Goal: Task Accomplishment & Management: Use online tool/utility

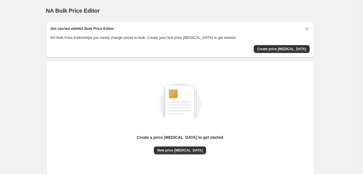
scroll to position [37, 0]
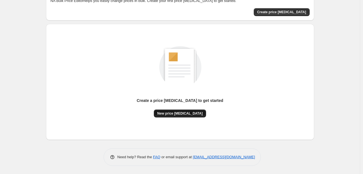
click at [193, 113] on span "New price [MEDICAL_DATA]" at bounding box center [179, 113] width 45 height 5
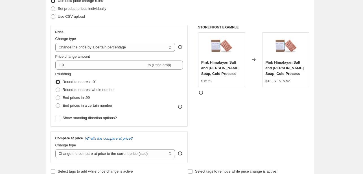
scroll to position [79, 0]
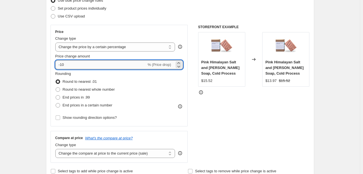
click at [118, 67] on input "-10" at bounding box center [100, 64] width 91 height 9
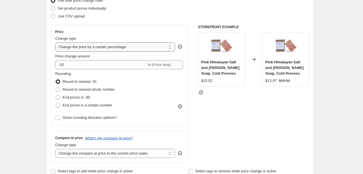
click at [149, 46] on select "Change the price to a certain amount Change the price by a certain amount Chang…" at bounding box center [115, 47] width 120 height 9
select select "by"
click at [56, 43] on select "Change the price to a certain amount Change the price by a certain amount Chang…" at bounding box center [115, 47] width 120 height 9
type input "-10.00"
click at [153, 48] on select "Change the price to a certain amount Change the price by a certain amount Chang…" at bounding box center [115, 47] width 120 height 9
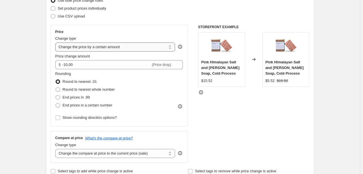
select select "pcap"
click at [56, 43] on select "Change the price to a certain amount Change the price by a certain amount Chang…" at bounding box center [115, 47] width 120 height 9
type input "-20"
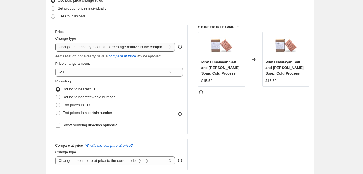
click at [144, 47] on select "Change the price to a certain amount Change the price by a certain amount Chang…" at bounding box center [115, 47] width 120 height 9
select select "no_change"
click at [56, 43] on select "Change the price to a certain amount Change the price by a certain amount Chang…" at bounding box center [115, 47] width 120 height 9
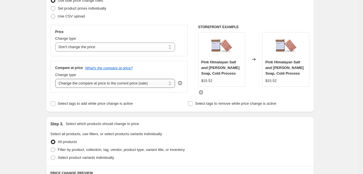
click at [124, 82] on select "Change the compare at price to the current price (sale) Change the compare at p…" at bounding box center [115, 83] width 120 height 9
click at [56, 79] on select "Change the compare at price to the current price (sale) Change the compare at p…" at bounding box center [115, 83] width 120 height 9
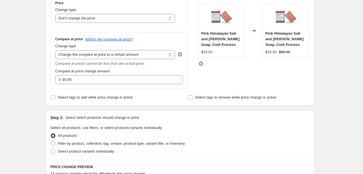
scroll to position [108, 0]
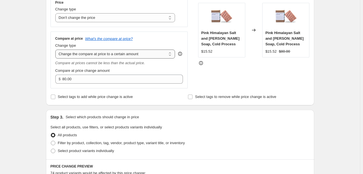
click at [125, 54] on select "Change the compare at price to the current price (sale) Change the compare at p…" at bounding box center [115, 54] width 120 height 9
select select "bp"
click at [56, 50] on select "Change the compare at price to the current price (sale) Change the compare at p…" at bounding box center [115, 54] width 120 height 9
type input "12.00"
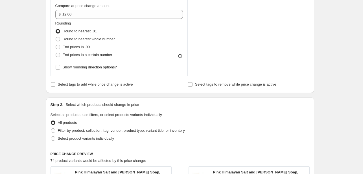
scroll to position [174, 0]
click at [85, 48] on span "End prices in .99" at bounding box center [76, 47] width 27 height 4
click at [56, 45] on input "End prices in .99" at bounding box center [56, 45] width 0 height 0
radio input "true"
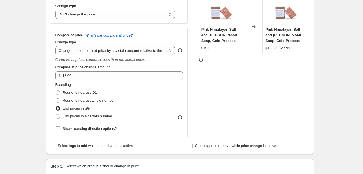
scroll to position [111, 0]
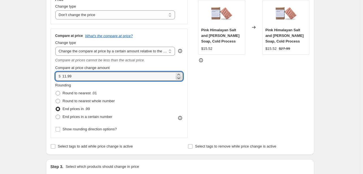
click at [178, 75] on icon at bounding box center [179, 78] width 6 height 6
click at [178, 80] on icon at bounding box center [179, 78] width 6 height 6
click at [180, 76] on icon at bounding box center [179, 78] width 6 height 6
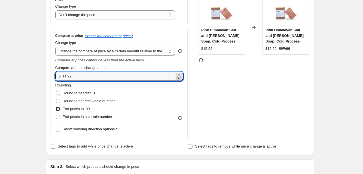
type input "11.91"
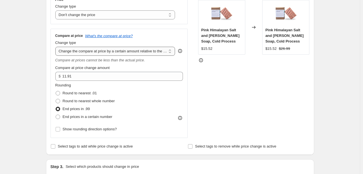
click at [170, 51] on select "Change the compare at price to the current price (sale) Change the compare at p…" at bounding box center [115, 51] width 120 height 9
select select "remove"
click at [56, 47] on select "Change the compare at price to the current price (sale) Change the compare at p…" at bounding box center [115, 51] width 120 height 9
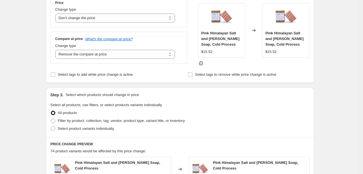
scroll to position [108, 0]
click at [89, 124] on span "Filter by product, collection, tag, vendor, product type, variant title, or inv…" at bounding box center [121, 122] width 127 height 6
click at [51, 119] on input "Filter by product, collection, tag, vendor, product type, variant title, or inv…" at bounding box center [51, 119] width 0 height 0
radio input "true"
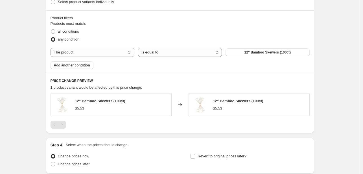
scroll to position [234, 0]
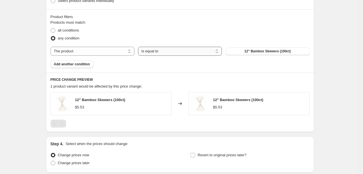
click at [178, 49] on select "Is equal to Is not equal to" at bounding box center [180, 51] width 84 height 9
click at [139, 47] on select "Is equal to Is not equal to" at bounding box center [180, 51] width 84 height 9
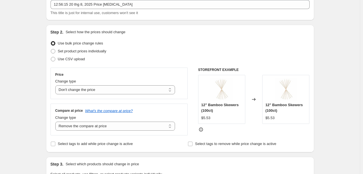
scroll to position [0, 0]
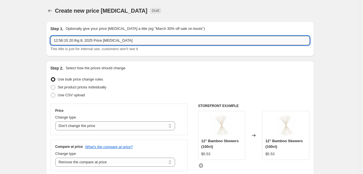
click at [100, 43] on input "12:56:15 20 thg 8, 2025 Price [MEDICAL_DATA]" at bounding box center [180, 40] width 259 height 9
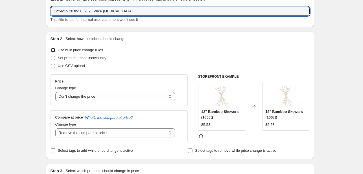
scroll to position [30, 0]
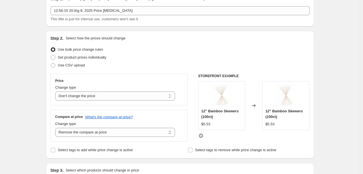
click at [86, 63] on div "Use CSV upload" at bounding box center [180, 66] width 259 height 8
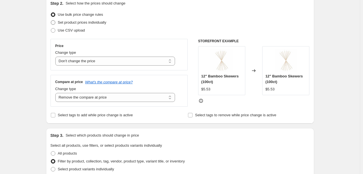
scroll to position [65, 0]
click at [95, 57] on select "Change the price to a certain amount Change the price by a certain amount Chang…" at bounding box center [115, 60] width 120 height 9
click at [56, 56] on select "Change the price to a certain amount Change the price by a certain amount Chang…" at bounding box center [115, 60] width 120 height 9
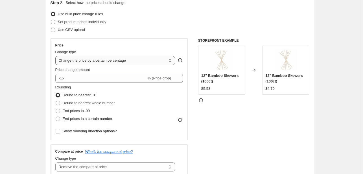
click at [111, 61] on select "Change the price to a certain amount Change the price by a certain amount Chang…" at bounding box center [115, 60] width 120 height 9
click at [56, 56] on select "Change the price to a certain amount Change the price by a certain amount Chang…" at bounding box center [115, 60] width 120 height 9
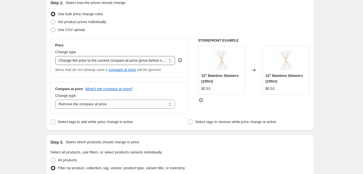
click at [114, 62] on select "Change the price to a certain amount Change the price by a certain amount Chang…" at bounding box center [115, 60] width 120 height 9
select select "no_change"
click at [56, 56] on select "Change the price to a certain amount Change the price by a certain amount Chang…" at bounding box center [115, 60] width 120 height 9
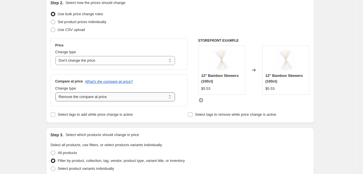
click at [104, 98] on select "Change the compare at price to the current price (sale) Change the compare at p…" at bounding box center [115, 97] width 120 height 9
select select "ep"
click at [56, 93] on select "Change the compare at price to the current price (sale) Change the compare at p…" at bounding box center [115, 97] width 120 height 9
click at [115, 98] on select "Change the compare at price to the current price (sale) Change the compare at p…" at bounding box center [115, 97] width 120 height 9
click at [126, 22] on div "Set product prices individually" at bounding box center [180, 22] width 259 height 8
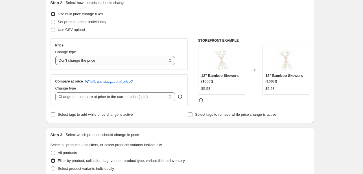
click at [116, 57] on select "Change the price to a certain amount Change the price by a certain amount Chang…" at bounding box center [115, 60] width 120 height 9
click at [56, 56] on select "Change the price to a certain amount Change the price by a certain amount Chang…" at bounding box center [115, 60] width 120 height 9
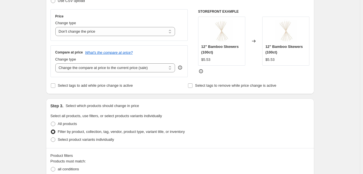
scroll to position [95, 0]
click at [115, 87] on span "Select tags to add while price change is active" at bounding box center [95, 85] width 75 height 4
click at [55, 87] on input "Select tags to add while price change is active" at bounding box center [53, 85] width 5 height 5
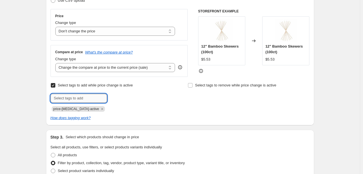
click at [95, 95] on input "text" at bounding box center [79, 98] width 56 height 9
click at [104, 85] on span "Select tags to add while price change is active" at bounding box center [95, 85] width 75 height 4
click at [55, 85] on input "Select tags to add while price change is active" at bounding box center [53, 85] width 5 height 5
checkbox input "false"
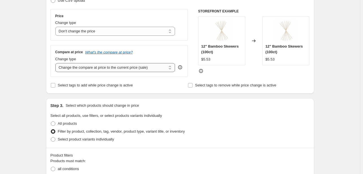
click at [112, 69] on select "Change the compare at price to the current price (sale) Change the compare at p…" at bounding box center [115, 67] width 120 height 9
select select "bp"
click at [56, 63] on select "Change the compare at price to the current price (sale) Change the compare at p…" at bounding box center [115, 67] width 120 height 9
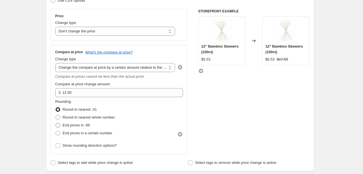
click at [86, 127] on span "End prices in .99" at bounding box center [76, 125] width 27 height 4
click at [56, 124] on input "End prices in .99" at bounding box center [56, 123] width 0 height 0
radio input "true"
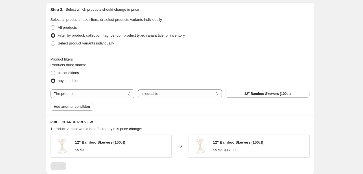
scroll to position [266, 0]
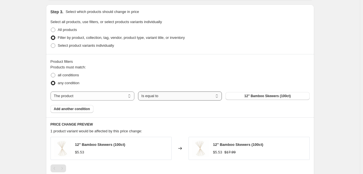
click at [154, 99] on select "Is equal to Is not equal to" at bounding box center [180, 96] width 84 height 9
click at [139, 92] on select "Is equal to Is not equal to" at bounding box center [180, 96] width 84 height 9
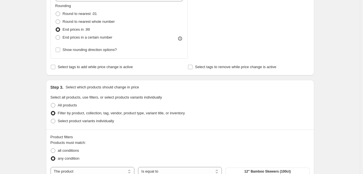
scroll to position [194, 0]
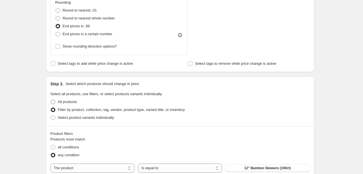
click at [70, 104] on span "All products" at bounding box center [67, 102] width 19 height 4
click at [51, 100] on input "All products" at bounding box center [51, 100] width 0 height 0
radio input "true"
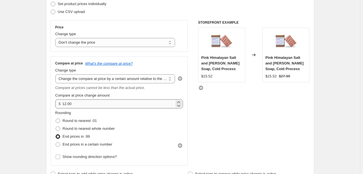
scroll to position [84, 0]
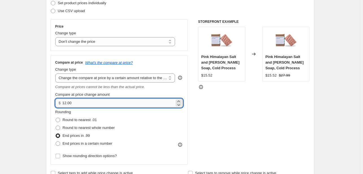
click at [99, 101] on input "12.00" at bounding box center [118, 103] width 112 height 9
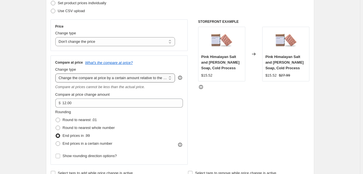
click at [106, 80] on select "Change the compare at price to the current price (sale) Change the compare at p…" at bounding box center [115, 78] width 120 height 9
select select "ep"
click at [56, 74] on select "Change the compare at price to the current price (sale) Change the compare at p…" at bounding box center [115, 78] width 120 height 9
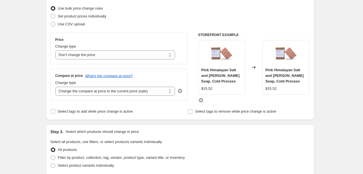
scroll to position [71, 0]
click at [108, 56] on select "Change the price to a certain amount Change the price by a certain amount Chang…" at bounding box center [115, 55] width 120 height 9
click at [56, 51] on select "Change the price to a certain amount Change the price by a certain amount Chang…" at bounding box center [115, 55] width 120 height 9
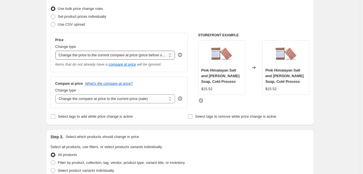
click at [104, 60] on select "Change the price to a certain amount Change the price by a certain amount Chang…" at bounding box center [115, 55] width 120 height 9
select select "bcap"
click at [56, 51] on select "Change the price to a certain amount Change the price by a certain amount Chang…" at bounding box center [115, 55] width 120 height 9
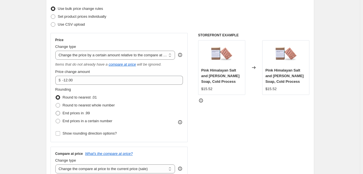
click at [90, 111] on span "End prices in .99" at bounding box center [76, 113] width 27 height 4
click at [56, 111] on input "End prices in .99" at bounding box center [56, 111] width 0 height 0
radio input "true"
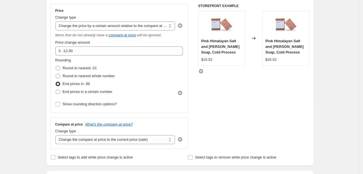
scroll to position [100, 0]
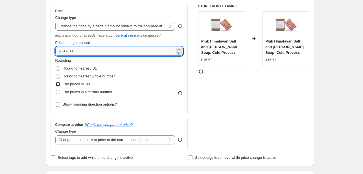
click at [91, 52] on input "-12.00" at bounding box center [118, 51] width 112 height 9
click at [178, 51] on icon at bounding box center [179, 53] width 6 height 6
click at [179, 50] on icon at bounding box center [179, 53] width 6 height 6
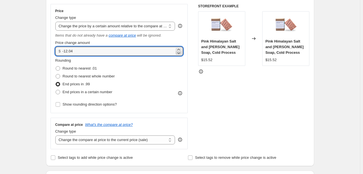
click at [179, 50] on icon at bounding box center [179, 53] width 6 height 6
type input "-12.06"
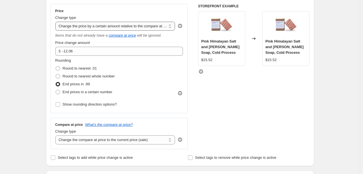
click at [104, 24] on select "Change the price to a certain amount Change the price by a certain amount Chang…" at bounding box center [115, 26] width 120 height 9
select select "to"
click at [56, 22] on select "Change the price to a certain amount Change the price by a certain amount Chang…" at bounding box center [115, 26] width 120 height 9
type input "80.00"
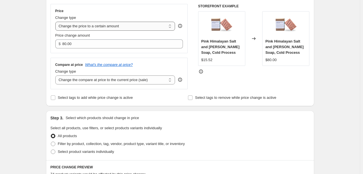
click at [104, 24] on select "Change the price to a certain amount Change the price by a certain amount Chang…" at bounding box center [115, 26] width 120 height 9
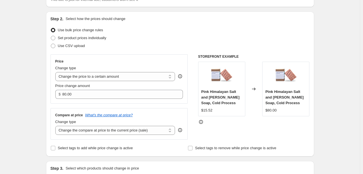
scroll to position [49, 0]
click at [88, 40] on span "Set product prices individually" at bounding box center [82, 38] width 49 height 4
click at [51, 36] on input "Set product prices individually" at bounding box center [51, 36] width 0 height 0
radio input "true"
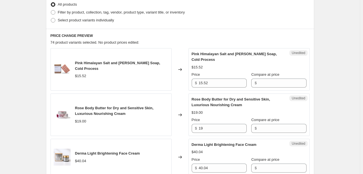
scroll to position [142, 0]
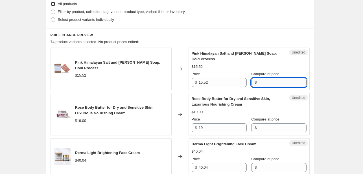
click at [272, 82] on input "Compare at price" at bounding box center [282, 82] width 48 height 9
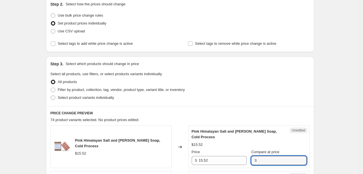
scroll to position [65, 0]
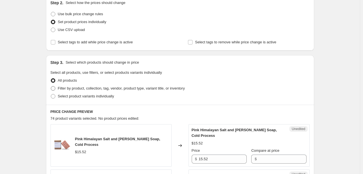
click at [118, 87] on span "Filter by product, collection, tag, vendor, product type, variant title, or inv…" at bounding box center [121, 88] width 127 height 4
click at [51, 87] on input "Filter by product, collection, tag, vendor, product type, variant title, or inv…" at bounding box center [51, 86] width 0 height 0
radio input "true"
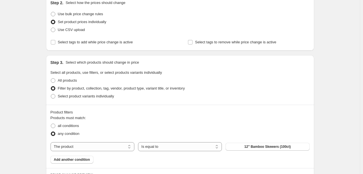
click at [72, 85] on label "Filter by product, collection, tag, vendor, product type, variant title, or inv…" at bounding box center [118, 89] width 134 height 8
click at [51, 86] on input "Filter by product, collection, tag, vendor, product type, variant title, or inv…" at bounding box center [51, 86] width 0 height 0
click at [72, 83] on span "All products" at bounding box center [67, 80] width 19 height 4
click at [51, 79] on input "All products" at bounding box center [51, 78] width 0 height 0
radio input "true"
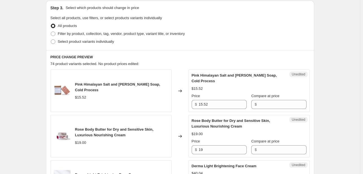
scroll to position [120, 0]
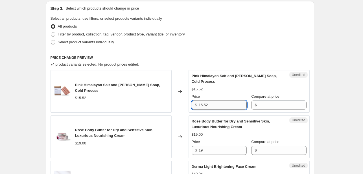
click at [212, 104] on input "15.52" at bounding box center [223, 105] width 48 height 9
type input "15.99"
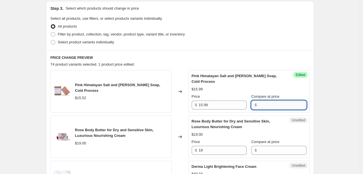
click at [262, 106] on input "Compare at price" at bounding box center [282, 105] width 48 height 9
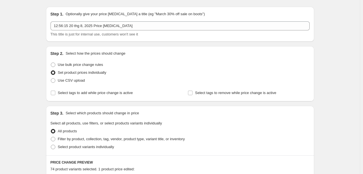
scroll to position [0, 0]
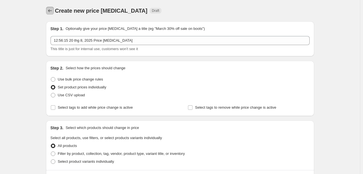
click at [48, 10] on button "Price change jobs" at bounding box center [50, 11] width 8 height 8
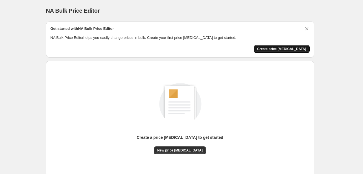
click at [283, 48] on span "Create price [MEDICAL_DATA]" at bounding box center [281, 49] width 49 height 5
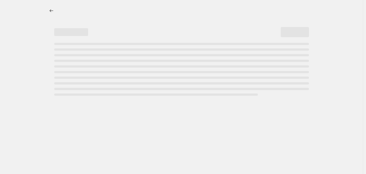
select select "percentage"
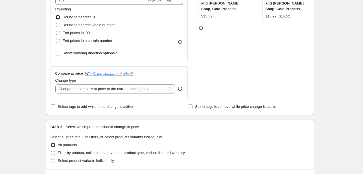
scroll to position [143, 0]
click at [201, 108] on span "Select tags to remove while price change is active" at bounding box center [235, 107] width 81 height 4
click at [192, 108] on input "Select tags to remove while price change is active" at bounding box center [190, 107] width 5 height 5
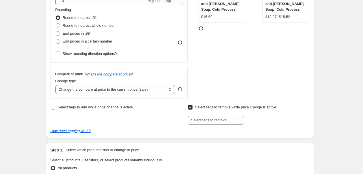
scroll to position [107, 0]
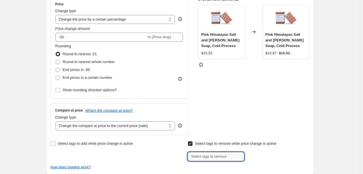
click at [197, 159] on input "text" at bounding box center [216, 156] width 56 height 9
click at [205, 142] on span "Select tags to remove while price change is active" at bounding box center [235, 144] width 81 height 4
click at [192, 142] on input "Select tags to remove while price change is active" at bounding box center [190, 144] width 5 height 5
checkbox input "false"
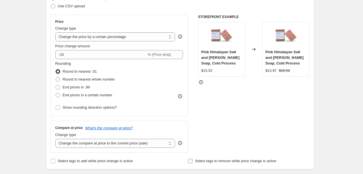
scroll to position [87, 0]
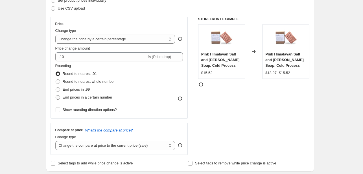
click at [76, 94] on label "End prices in a certain number" at bounding box center [83, 98] width 57 height 8
click at [56, 95] on input "End prices in a certain number" at bounding box center [56, 95] width 0 height 0
radio input "true"
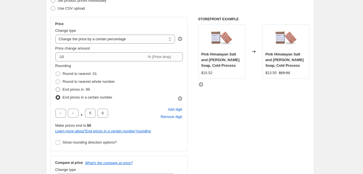
click at [76, 91] on span "End prices in .99" at bounding box center [76, 89] width 27 height 4
click at [56, 88] on input "End prices in .99" at bounding box center [56, 87] width 0 height 0
radio input "true"
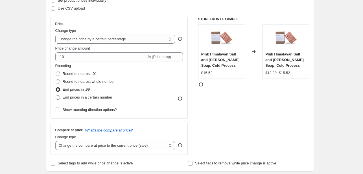
click at [75, 97] on span "End prices in a certain number" at bounding box center [88, 97] width 50 height 4
click at [56, 96] on input "End prices in a certain number" at bounding box center [56, 95] width 0 height 0
radio input "true"
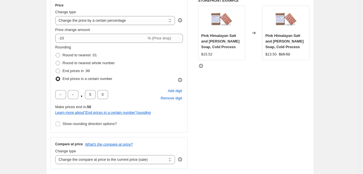
scroll to position [106, 0]
click at [76, 97] on input "text" at bounding box center [73, 94] width 11 height 9
type input "1"
click at [208, 102] on div "STOREFRONT EXAMPLE Pink Himalayan Salt and [PERSON_NAME] Soap, Cold Process $15…" at bounding box center [253, 83] width 111 height 171
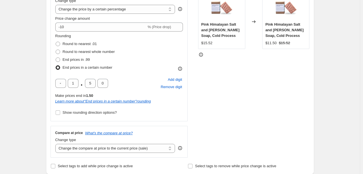
scroll to position [116, 0]
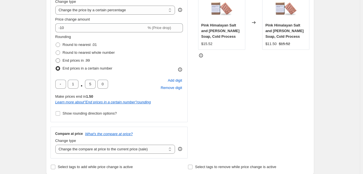
click at [83, 58] on span "End prices in .99" at bounding box center [76, 60] width 27 height 4
click at [56, 58] on input "End prices in .99" at bounding box center [56, 58] width 0 height 0
radio input "true"
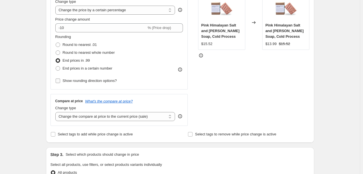
click at [104, 82] on span "Show rounding direction options?" at bounding box center [90, 81] width 54 height 4
click at [60, 82] on input "Show rounding direction options?" at bounding box center [58, 81] width 5 height 5
checkbox input "true"
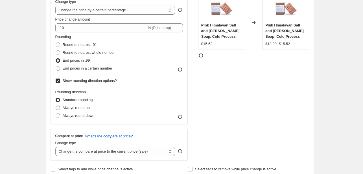
click at [89, 109] on span "Always round up" at bounding box center [76, 108] width 27 height 4
click at [56, 106] on input "Always round up" at bounding box center [56, 106] width 0 height 0
radio input "true"
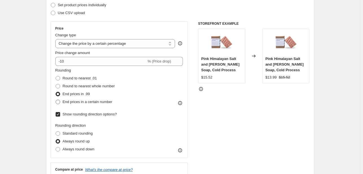
scroll to position [82, 0]
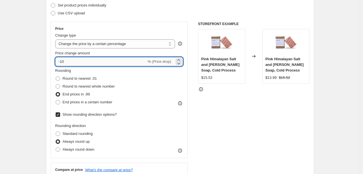
click at [107, 59] on input "-10" at bounding box center [100, 61] width 91 height 9
click at [179, 65] on icon at bounding box center [179, 64] width 6 height 6
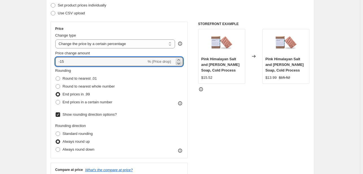
click at [179, 65] on icon at bounding box center [179, 64] width 6 height 6
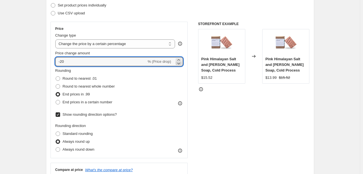
click at [179, 65] on icon at bounding box center [179, 64] width 6 height 6
type input "-23"
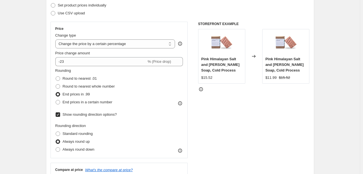
click at [218, 98] on div "STOREFRONT EXAMPLE Pink Himalayan Salt and [PERSON_NAME] Soap, Cold Process $15…" at bounding box center [253, 108] width 111 height 173
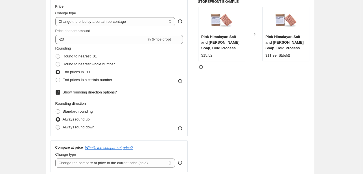
scroll to position [104, 0]
click at [113, 21] on select "Change the price to a certain amount Change the price by a certain amount Chang…" at bounding box center [115, 21] width 120 height 9
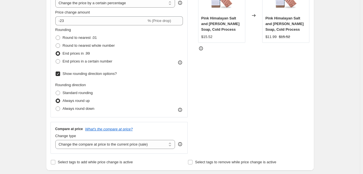
scroll to position [121, 0]
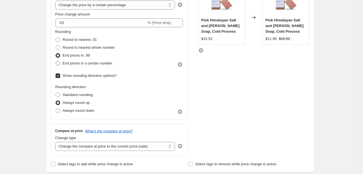
click at [81, 64] on span "End prices in a certain number" at bounding box center [88, 63] width 50 height 4
click at [56, 62] on input "End prices in a certain number" at bounding box center [56, 61] width 0 height 0
radio input "true"
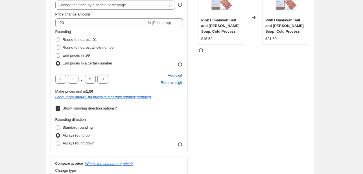
click at [81, 54] on span "End prices in .99" at bounding box center [76, 55] width 27 height 4
click at [56, 54] on input "End prices in .99" at bounding box center [56, 53] width 0 height 0
radio input "true"
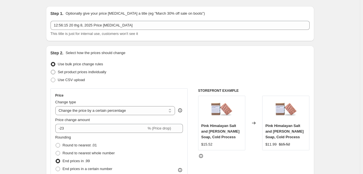
scroll to position [15, 0]
click at [63, 69] on label "Set product prices individually" at bounding box center [79, 73] width 56 height 8
click at [51, 70] on input "Set product prices individually" at bounding box center [51, 70] width 0 height 0
radio input "true"
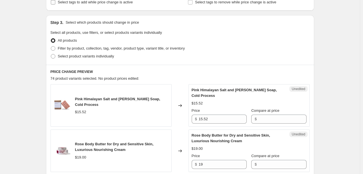
scroll to position [105, 0]
click at [108, 60] on label "Select product variants individually" at bounding box center [82, 57] width 63 height 8
click at [51, 55] on input "Select product variants individually" at bounding box center [51, 54] width 0 height 0
radio input "true"
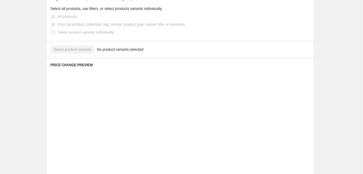
scroll to position [122, 0]
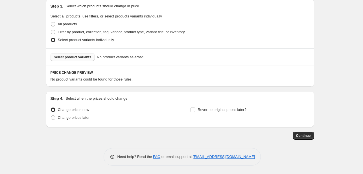
click at [88, 58] on span "Select product variants" at bounding box center [73, 57] width 38 height 5
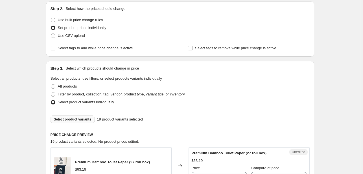
scroll to position [0, 0]
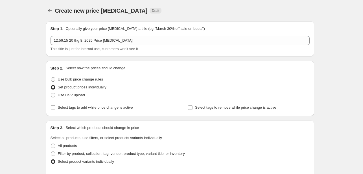
click at [87, 79] on span "Use bulk price change rules" at bounding box center [80, 79] width 45 height 4
click at [51, 78] on input "Use bulk price change rules" at bounding box center [51, 77] width 0 height 0
radio input "true"
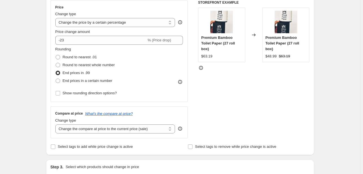
scroll to position [104, 0]
click at [134, 23] on select "Change the price to a certain amount Change the price by a certain amount Chang…" at bounding box center [115, 22] width 120 height 9
click at [227, 91] on div "STOREFRONT EXAMPLE Premium Bamboo Toilet Paper (27 roll box) $63.19 Changed to …" at bounding box center [253, 69] width 111 height 138
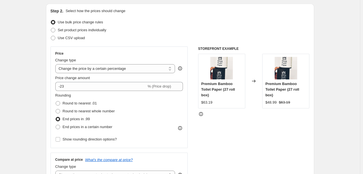
scroll to position [56, 0]
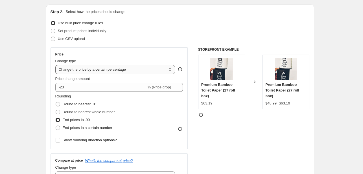
click at [105, 72] on select "Change the price to a certain amount Change the price by a certain amount Chang…" at bounding box center [115, 69] width 120 height 9
select select "no_change"
click at [56, 65] on select "Change the price to a certain amount Change the price by a certain amount Chang…" at bounding box center [115, 69] width 120 height 9
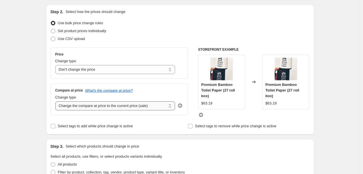
click at [95, 109] on select "Change the compare at price to the current price (sale) Change the compare at p…" at bounding box center [115, 106] width 120 height 9
select select "by"
click at [56, 102] on select "Change the compare at price to the current price (sale) Change the compare at p…" at bounding box center [115, 106] width 120 height 9
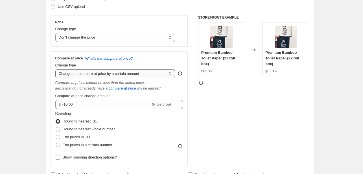
scroll to position [89, 0]
click at [81, 135] on span "End prices in .99" at bounding box center [76, 137] width 27 height 4
click at [56, 135] on input "End prices in .99" at bounding box center [56, 135] width 0 height 0
radio input "true"
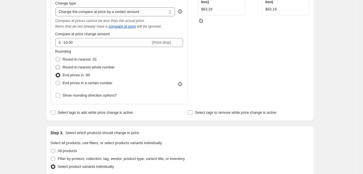
scroll to position [150, 0]
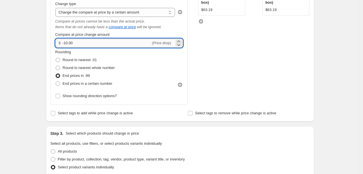
click at [109, 43] on input "-10.00" at bounding box center [106, 43] width 88 height 9
click at [181, 39] on icon at bounding box center [179, 42] width 6 height 6
click at [181, 40] on icon at bounding box center [179, 42] width 6 height 6
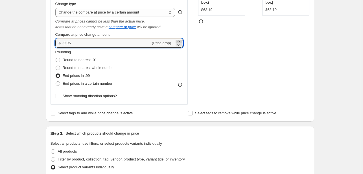
click at [181, 40] on icon at bounding box center [179, 42] width 6 height 6
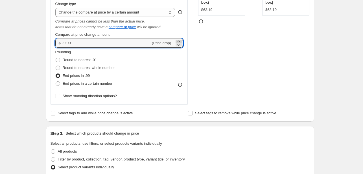
click at [181, 40] on icon at bounding box center [179, 42] width 6 height 6
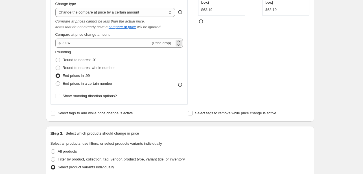
click at [162, 43] on span "(Price drop)" at bounding box center [161, 43] width 19 height 4
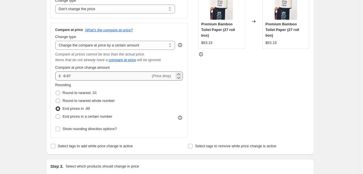
scroll to position [114, 0]
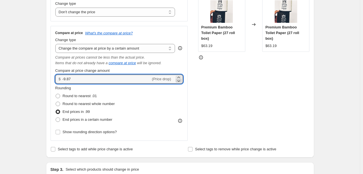
click at [179, 82] on icon at bounding box center [179, 81] width 6 height 6
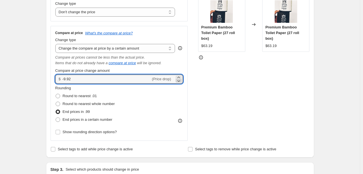
type input "-9.93"
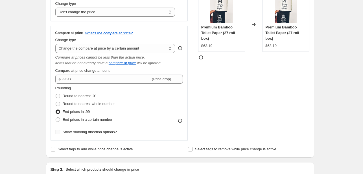
click at [93, 134] on span "Show rounding direction options?" at bounding box center [90, 132] width 54 height 4
click at [60, 134] on input "Show rounding direction options?" at bounding box center [58, 132] width 5 height 5
checkbox input "true"
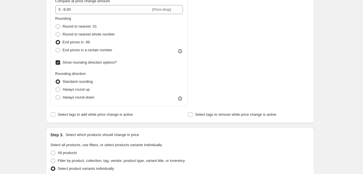
scroll to position [185, 0]
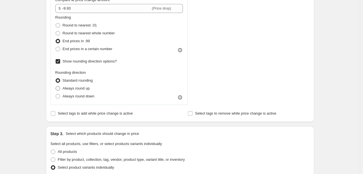
click at [82, 87] on span "Always round up" at bounding box center [76, 88] width 27 height 4
click at [56, 87] on input "Always round up" at bounding box center [56, 86] width 0 height 0
radio input "true"
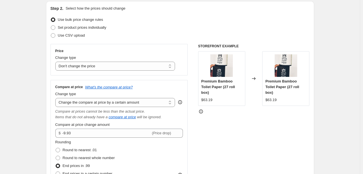
scroll to position [0, 0]
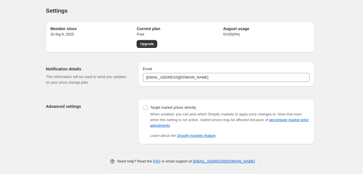
scroll to position [5, 0]
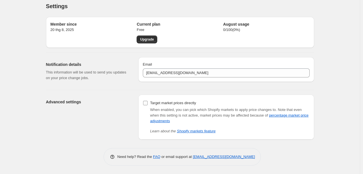
click at [148, 103] on input "Target market prices directly" at bounding box center [145, 103] width 5 height 5
click at [149, 102] on label "Target market prices directly" at bounding box center [169, 103] width 53 height 8
click at [148, 102] on input "Target market prices directly" at bounding box center [145, 103] width 5 height 5
click at [149, 102] on label "Target market prices directly" at bounding box center [169, 103] width 53 height 8
click at [148, 102] on input "Target market prices directly" at bounding box center [145, 103] width 5 height 5
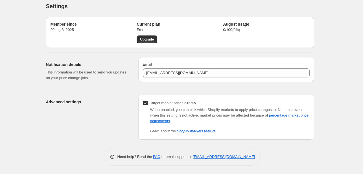
checkbox input "false"
